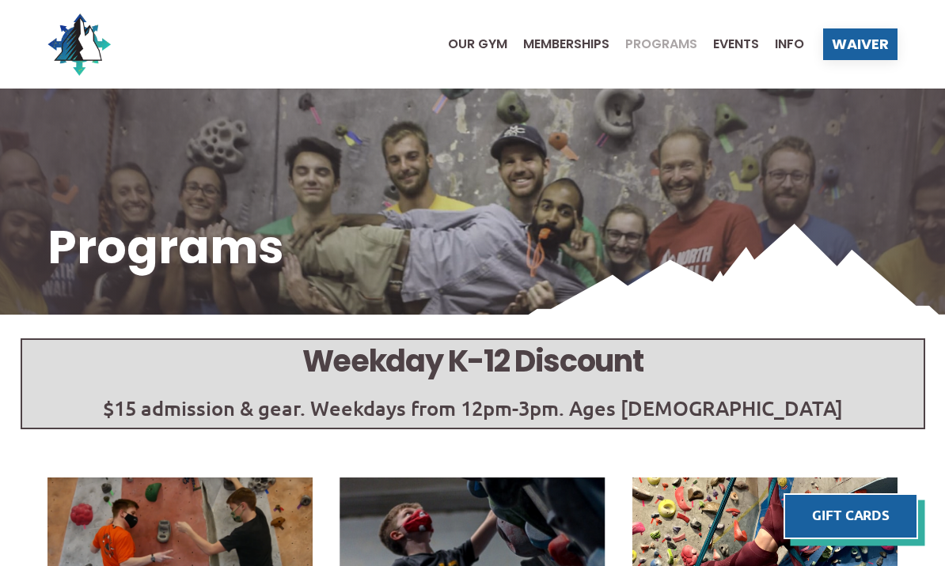
click at [23, 200] on div "Programs" at bounding box center [472, 202] width 945 height 226
click at [737, 40] on span "Events" at bounding box center [736, 44] width 46 height 13
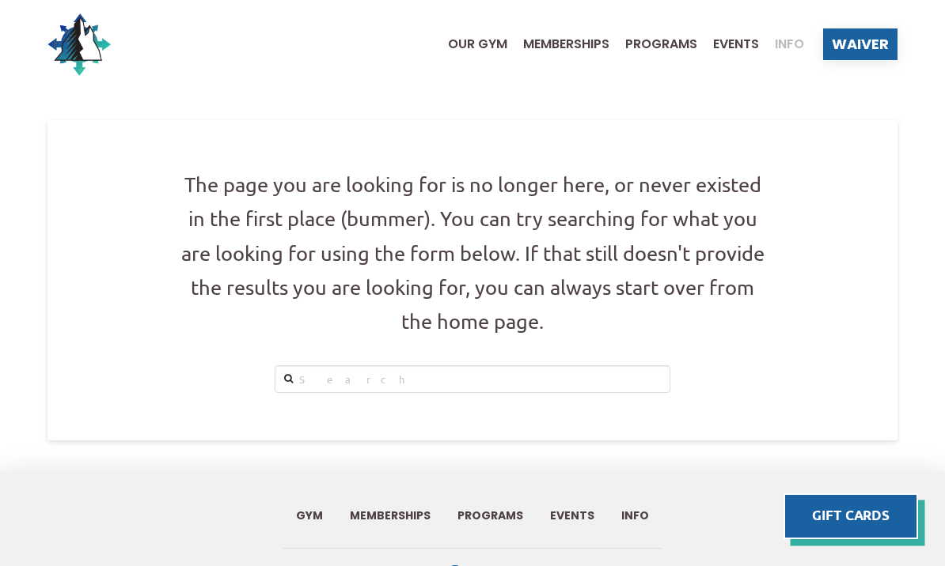
click at [793, 43] on span "Info" at bounding box center [788, 44] width 29 height 13
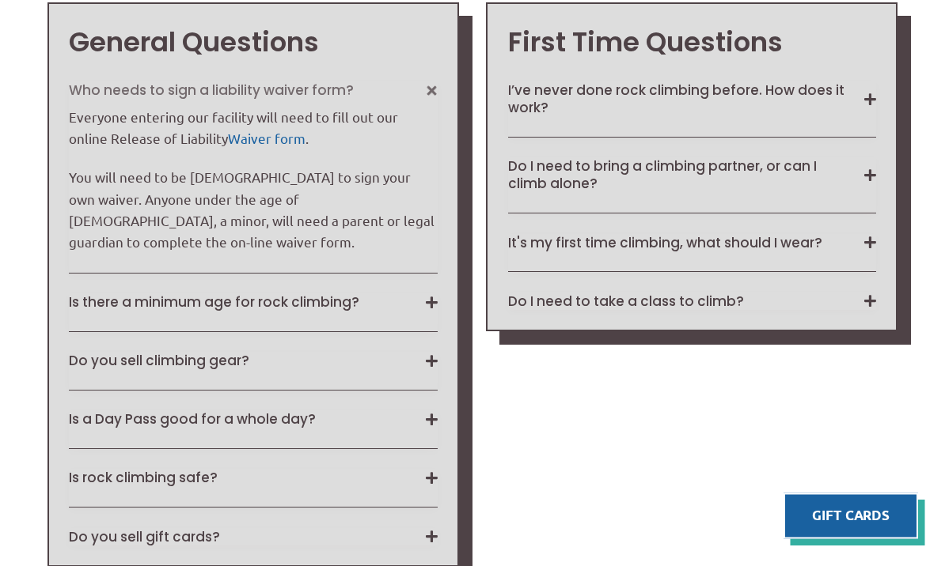
scroll to position [1137, 0]
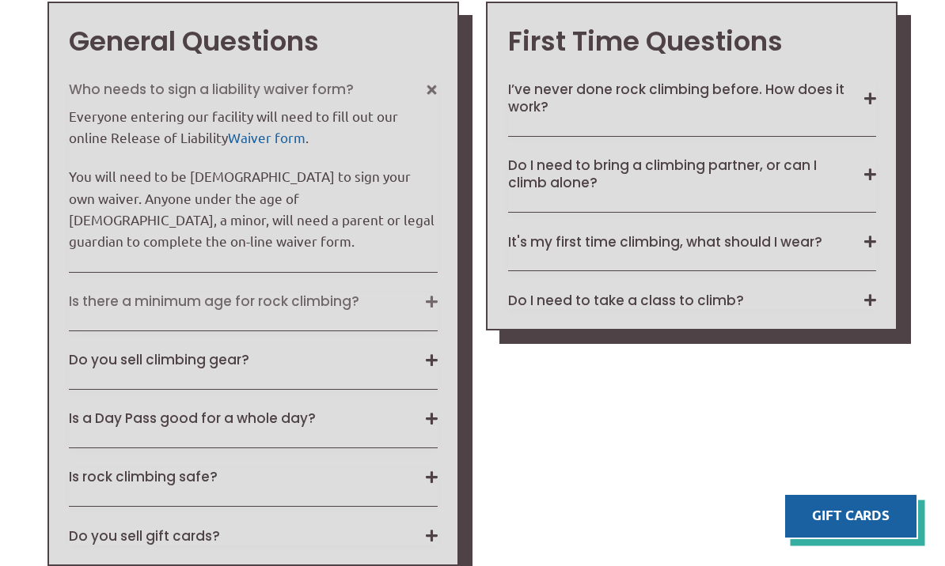
click at [350, 306] on button "Is there a minimum age for rock climbing?" at bounding box center [253, 301] width 368 height 17
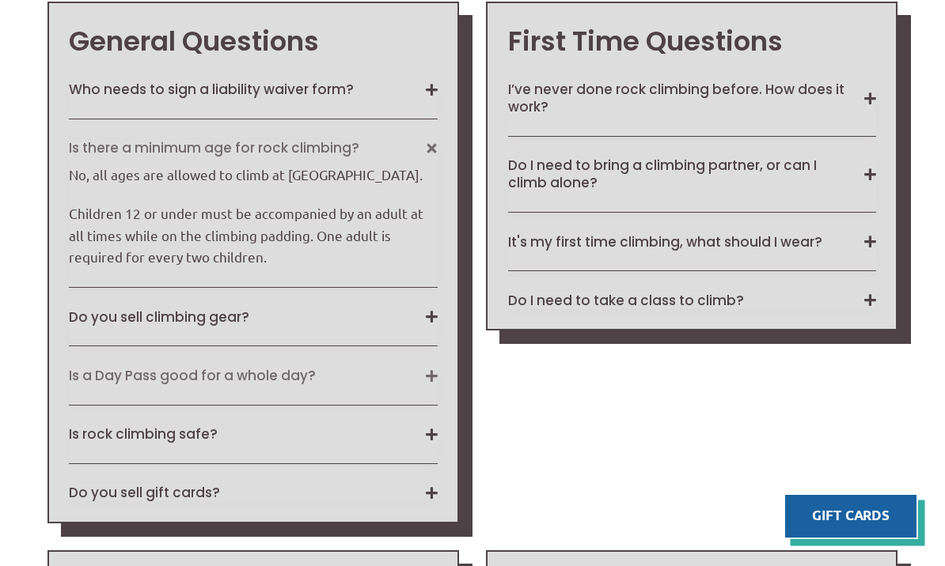
click at [391, 384] on button "Is a Day Pass good for a whole day?" at bounding box center [253, 375] width 368 height 17
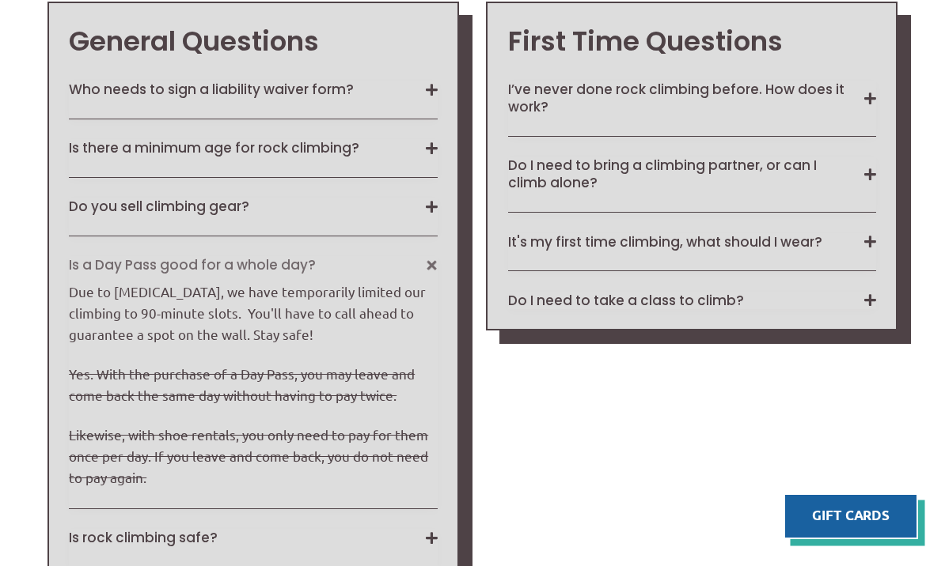
click at [423, 274] on button "Is a Day Pass good for a whole day?" at bounding box center [253, 264] width 368 height 17
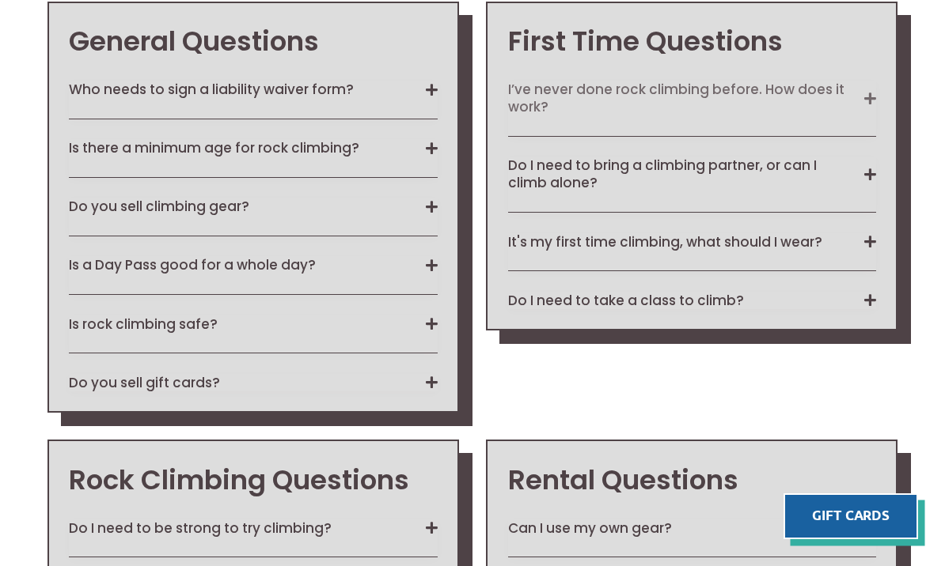
click at [831, 115] on button "I’ve never done rock climbing before. How does it work?" at bounding box center [692, 98] width 368 height 35
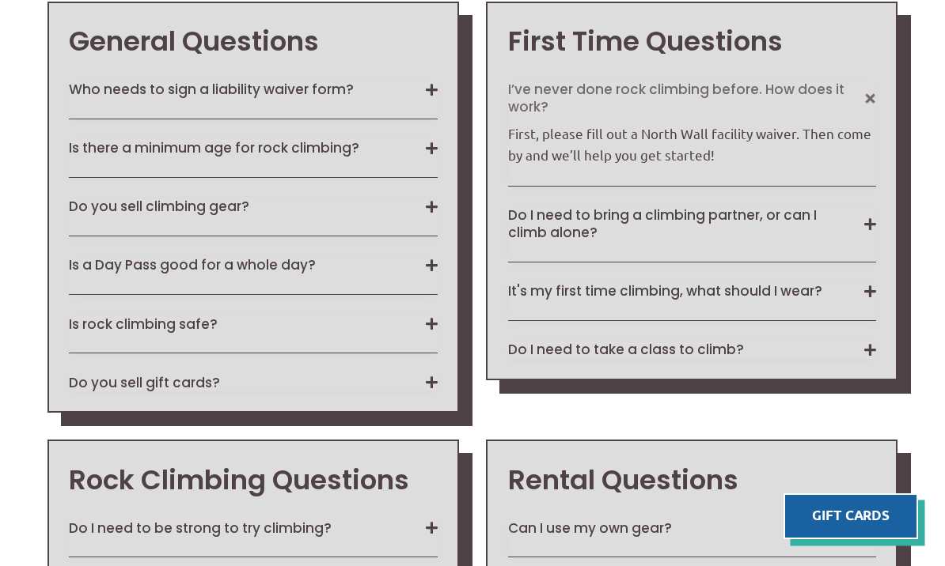
click at [862, 115] on button "I’ve never done rock climbing before. How does it work?" at bounding box center [692, 98] width 368 height 35
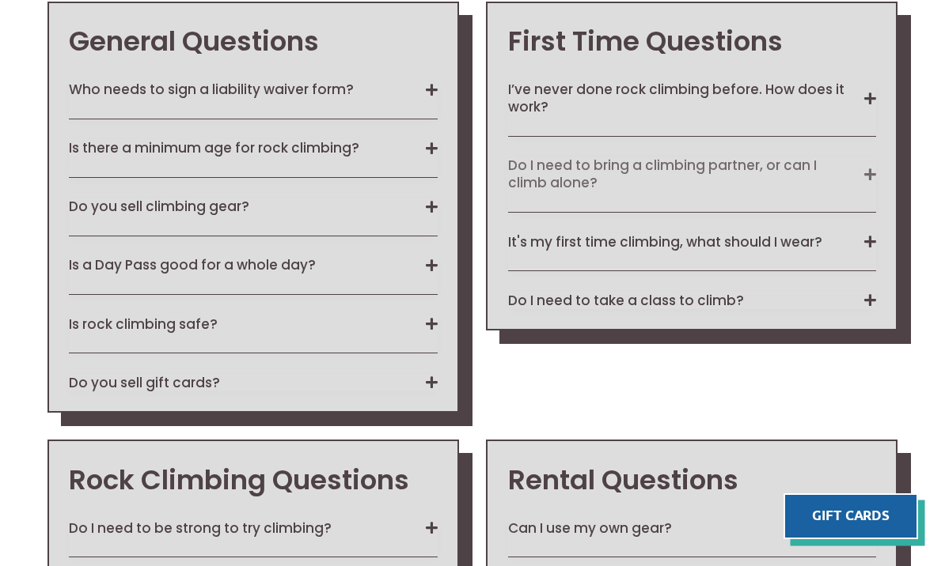
click at [868, 191] on button "Do I need to bring a climbing partner, or can I climb alone?" at bounding box center [692, 174] width 368 height 35
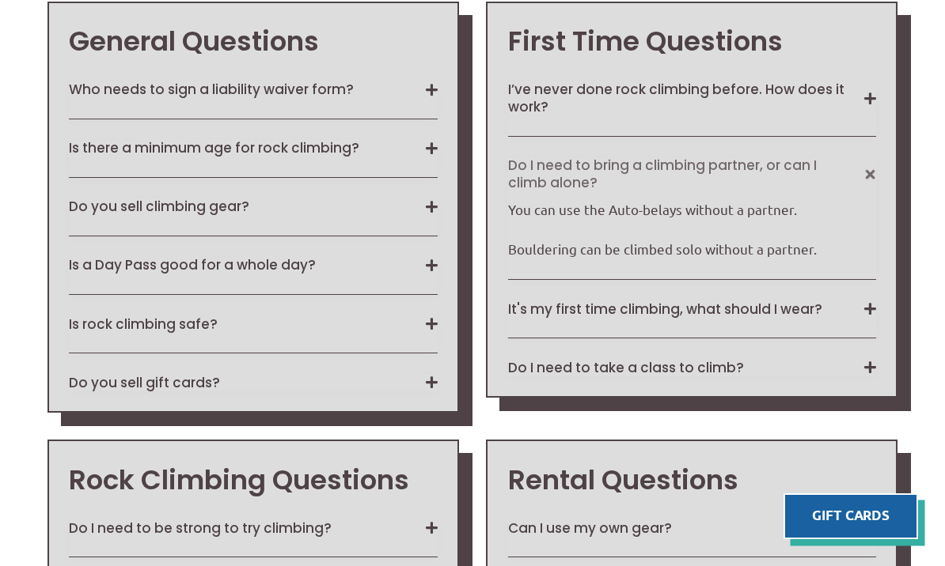
click at [865, 191] on button "Do I need to bring a climbing partner, or can I climb alone?" at bounding box center [692, 174] width 368 height 35
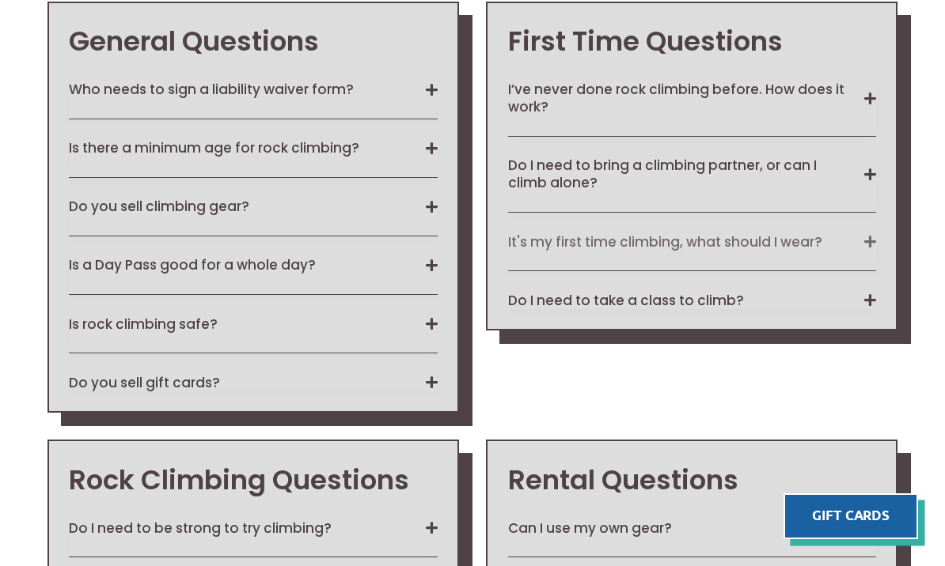
click at [875, 251] on button "It's my first time climbing, what should I wear?" at bounding box center [692, 241] width 368 height 17
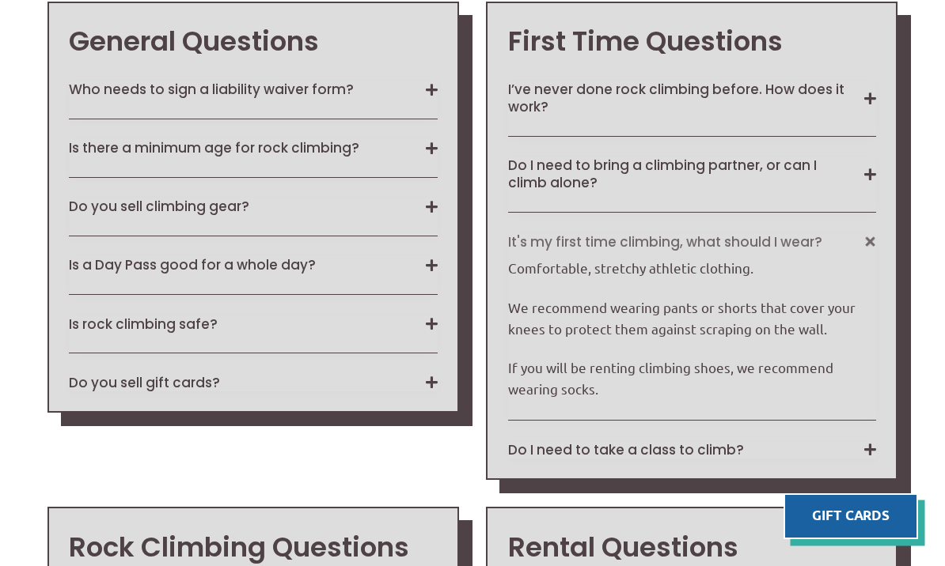
click at [869, 251] on button "It's my first time climbing, what should I wear?" at bounding box center [692, 241] width 368 height 17
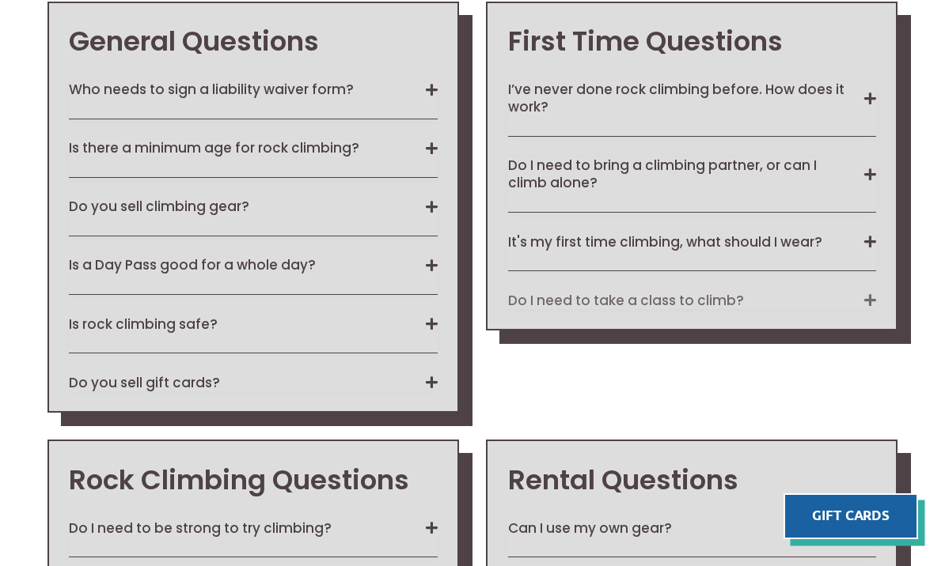
click at [873, 309] on button "Do I need to take a class to climb?" at bounding box center [692, 300] width 368 height 17
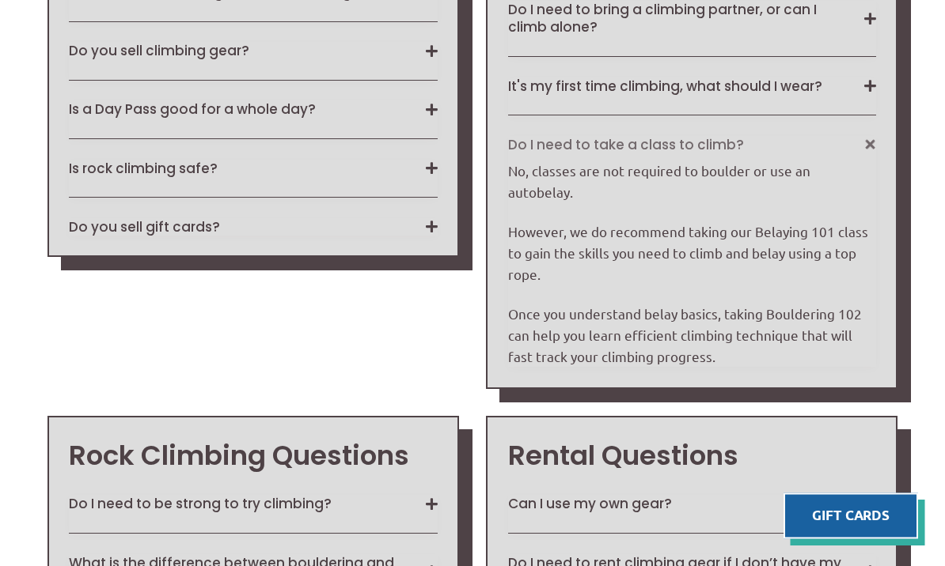
scroll to position [1290, 0]
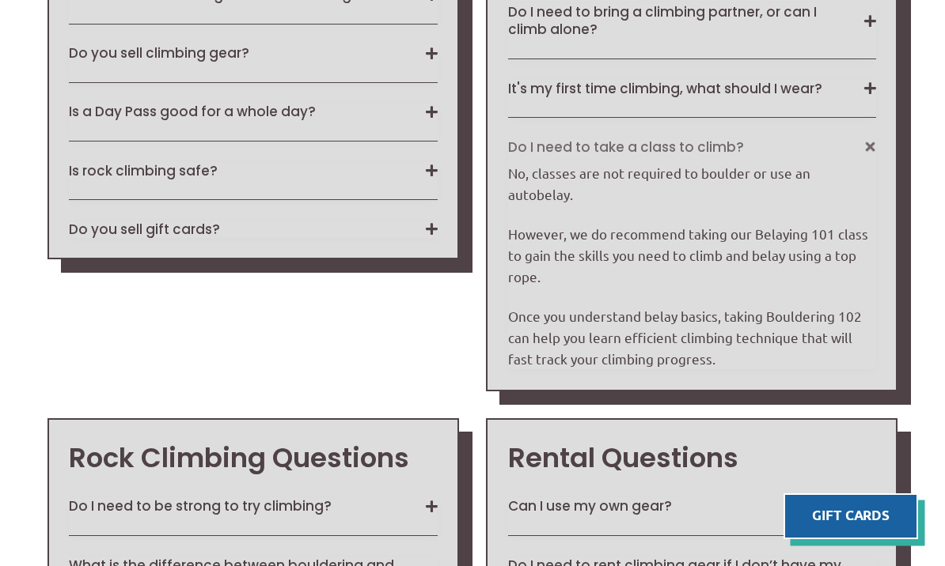
click at [861, 156] on button "Do I need to take a class to climb?" at bounding box center [692, 146] width 368 height 17
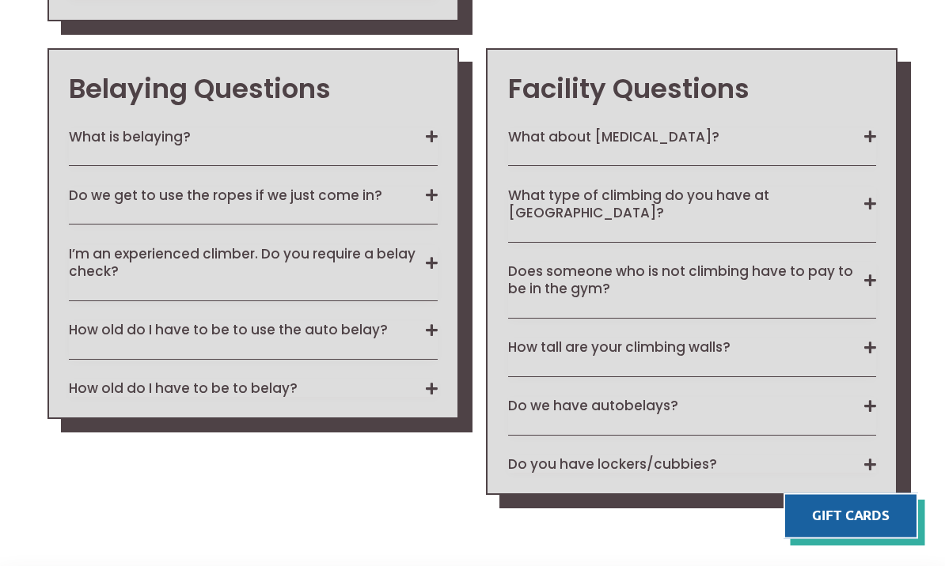
scroll to position [2102, 0]
click at [872, 279] on button "Does someone who is not climbing have to pay to be in the gym?" at bounding box center [692, 280] width 368 height 35
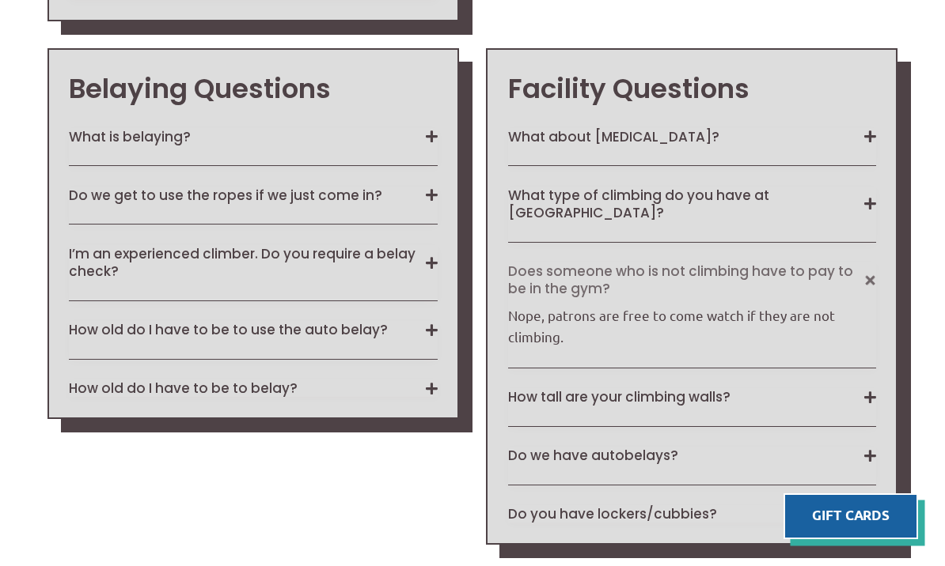
click at [865, 281] on button "Does someone who is not climbing have to pay to be in the gym?" at bounding box center [692, 280] width 368 height 35
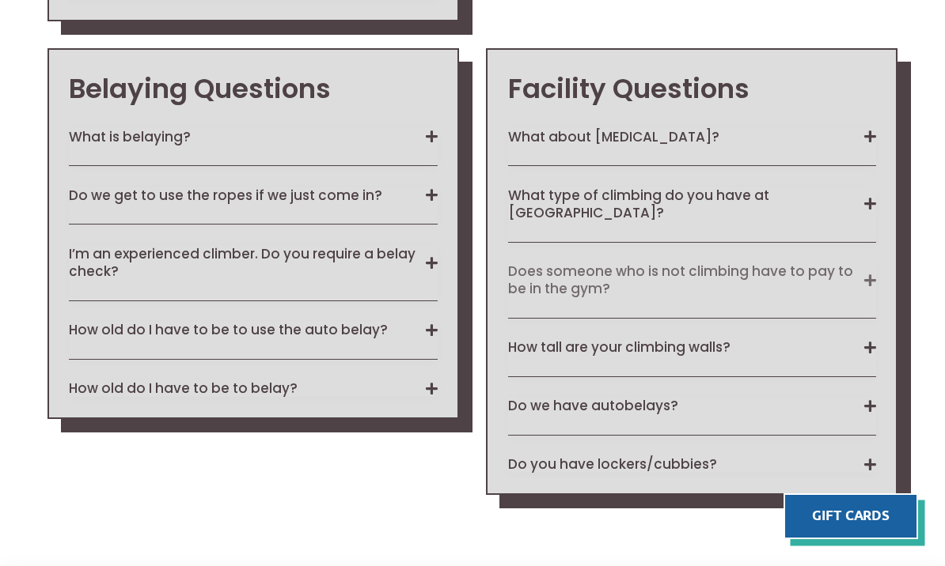
click at [872, 348] on button "How tall are your climbing walls?" at bounding box center [692, 347] width 368 height 17
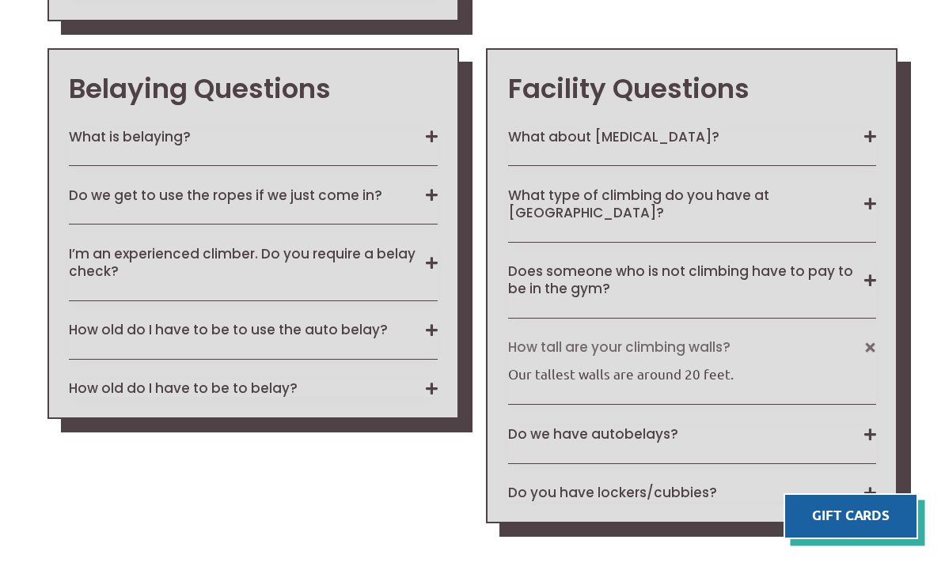
click at [875, 343] on button "How tall are your climbing walls?" at bounding box center [692, 347] width 368 height 17
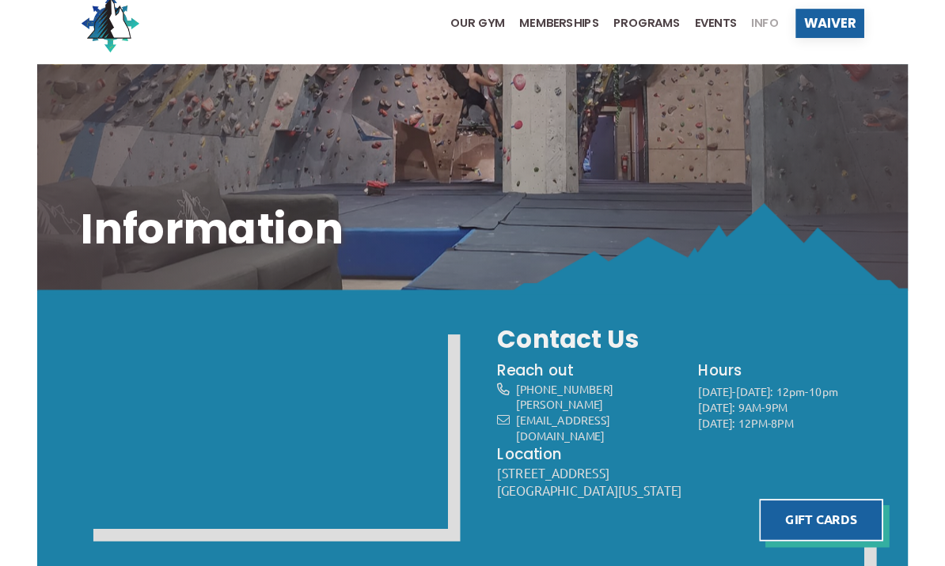
scroll to position [139, 0]
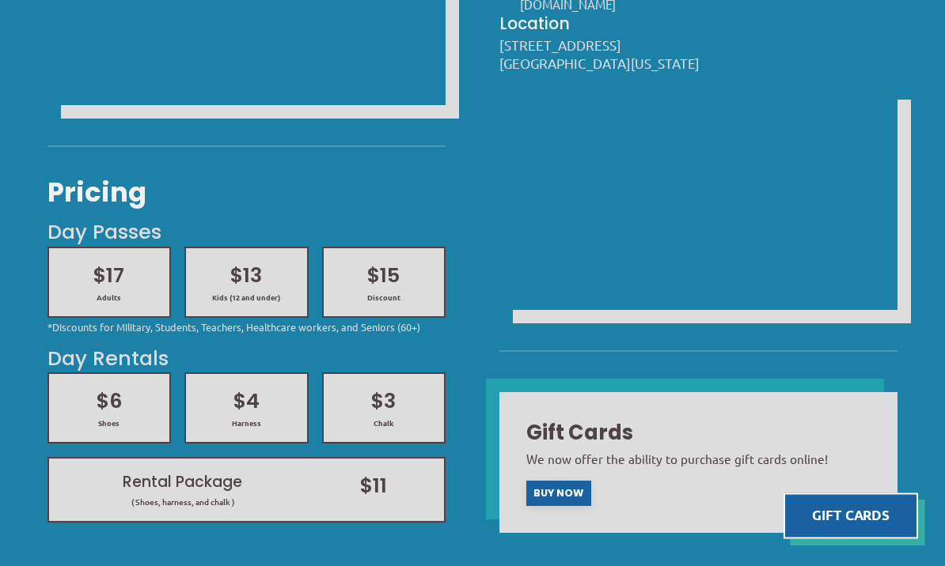
scroll to position [474, 0]
